Goal: Task Accomplishment & Management: Manage account settings

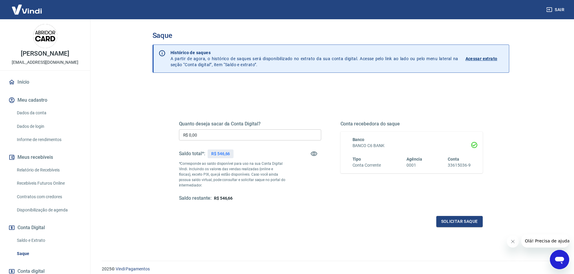
click at [205, 138] on input "R$ 0,00" at bounding box center [250, 134] width 142 height 11
type input "R$ 546,66"
click at [466, 222] on button "Solicitar saque" at bounding box center [459, 221] width 46 height 11
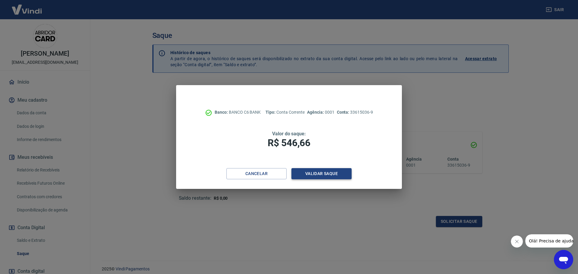
click at [327, 175] on button "Validar saque" at bounding box center [321, 173] width 60 height 11
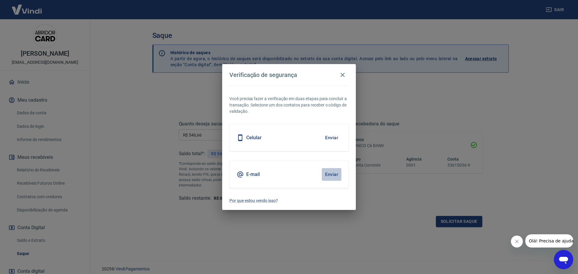
click at [331, 174] on button "Enviar" at bounding box center [332, 174] width 20 height 13
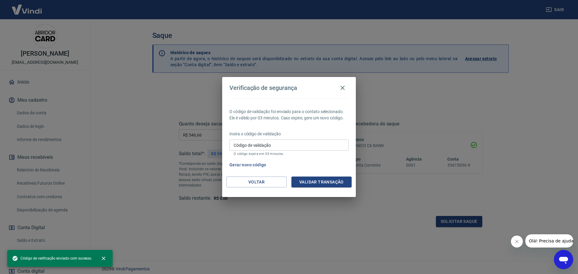
drag, startPoint x: 284, startPoint y: 148, endPoint x: 285, endPoint y: 151, distance: 3.5
click at [284, 148] on input "Código de validação" at bounding box center [288, 145] width 119 height 11
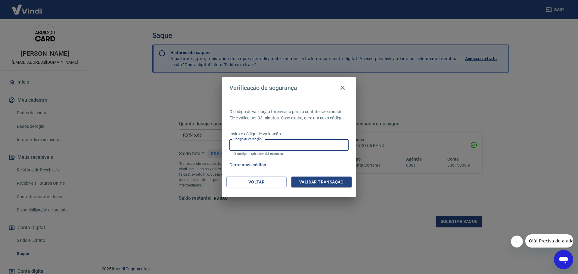
paste input "306720"
type input "306720"
click at [329, 184] on button "Validar transação" at bounding box center [321, 182] width 60 height 11
